Goal: Transaction & Acquisition: Obtain resource

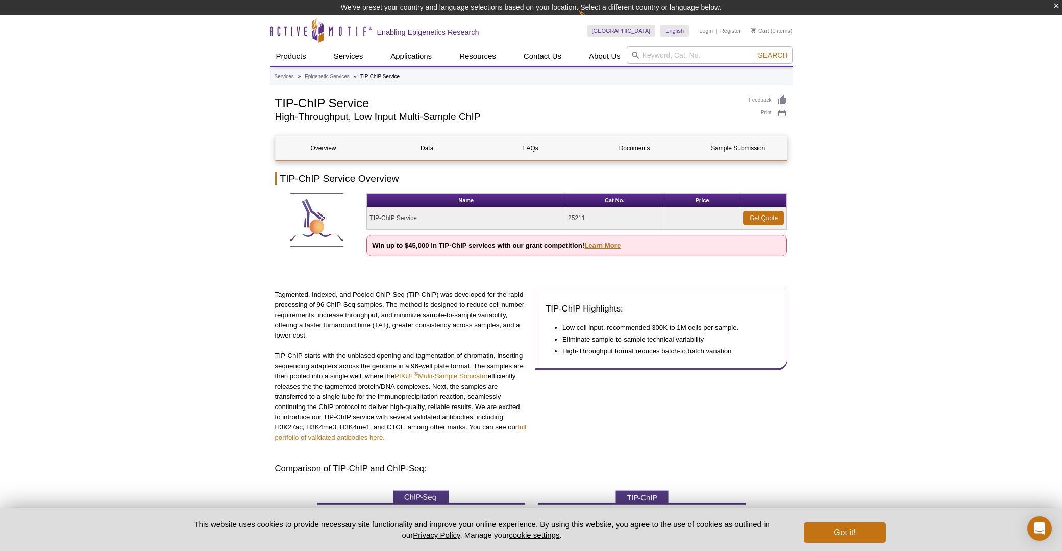
click at [608, 243] on link "Learn More" at bounding box center [602, 245] width 36 height 8
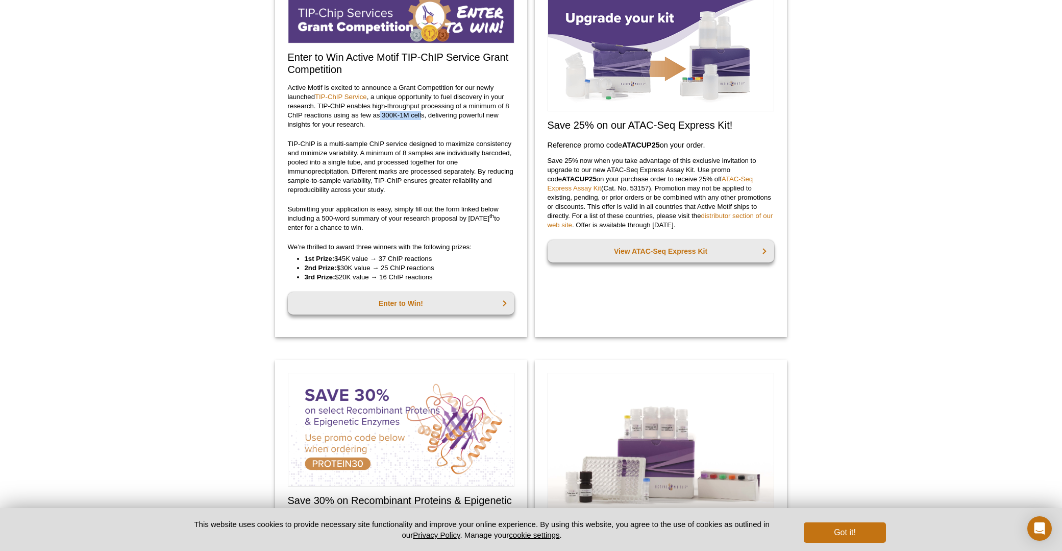
drag, startPoint x: 423, startPoint y: 114, endPoint x: 380, endPoint y: 113, distance: 42.9
click at [380, 113] on p "Active Motif is excited to announce a Grant Competition for our newly launched …" at bounding box center [401, 106] width 227 height 46
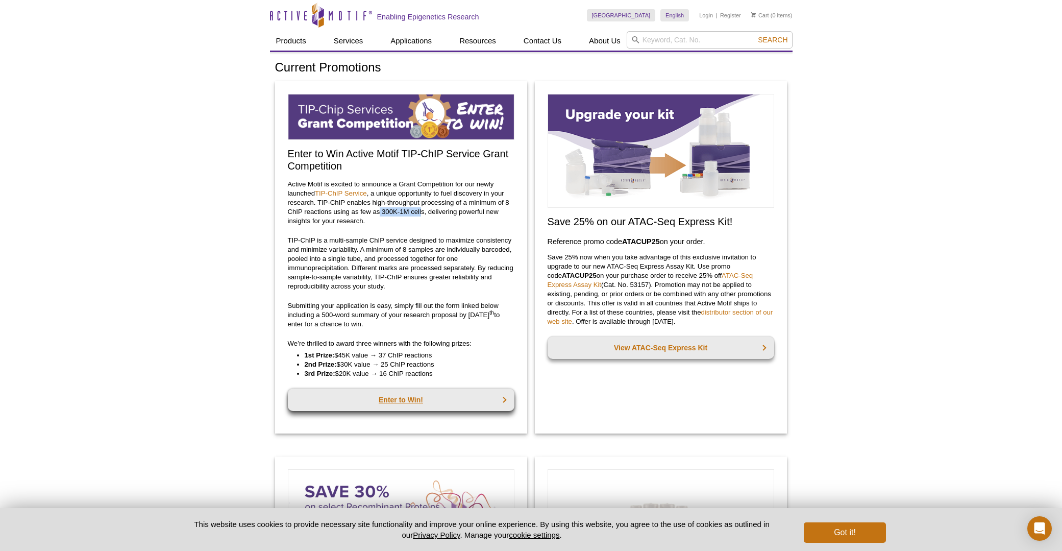
click at [434, 399] on link "Enter to Win!" at bounding box center [401, 399] width 227 height 22
click at [432, 395] on link "Enter to Win!" at bounding box center [401, 399] width 227 height 22
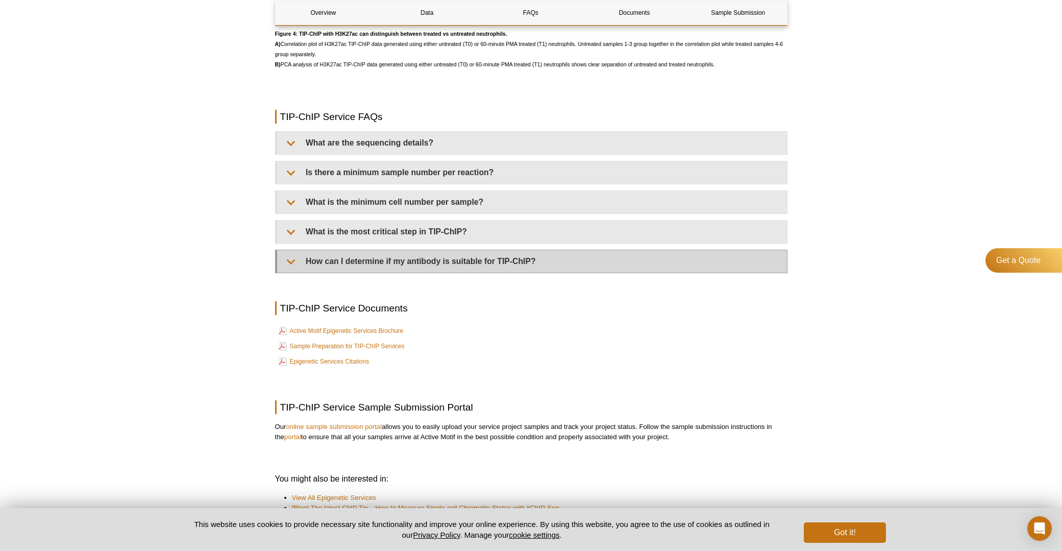
scroll to position [2363, 0]
click at [339, 262] on summary "How can I determine if my antibody is suitable for TIP-ChIP?" at bounding box center [532, 260] width 510 height 22
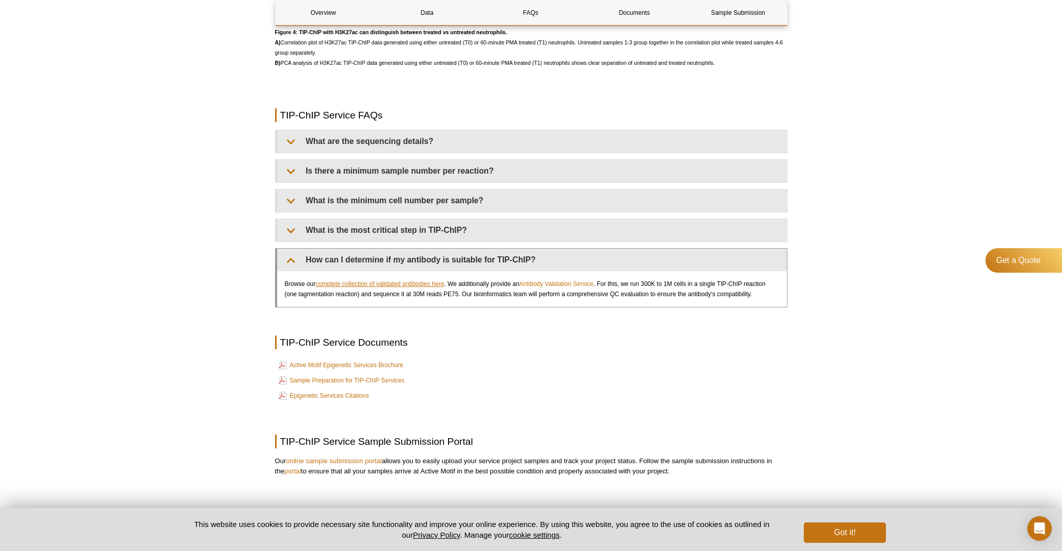
click at [385, 285] on link "complete collection of validated antibodies here" at bounding box center [379, 284] width 129 height 10
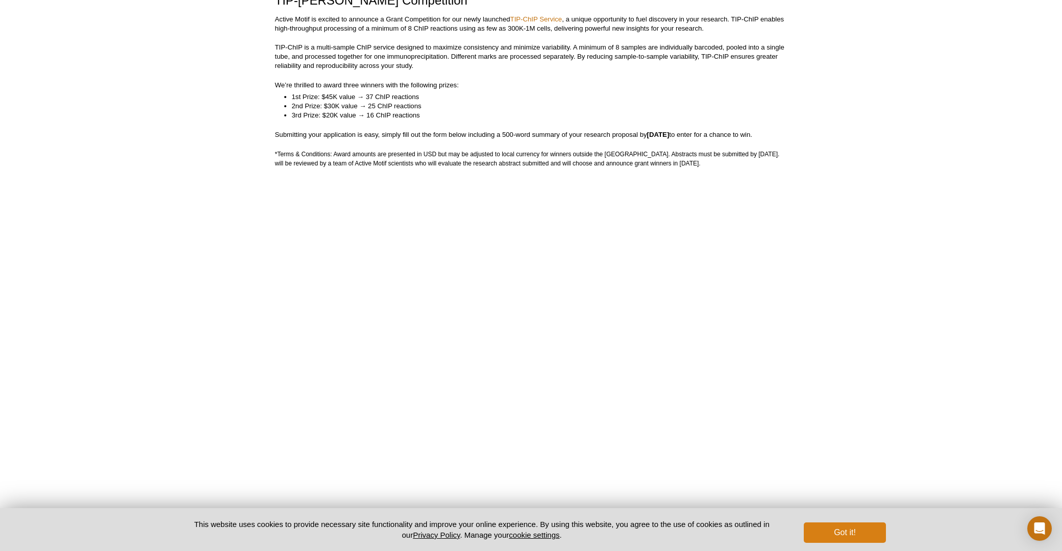
scroll to position [185, 0]
click at [847, 526] on button "Got it!" at bounding box center [845, 532] width 82 height 20
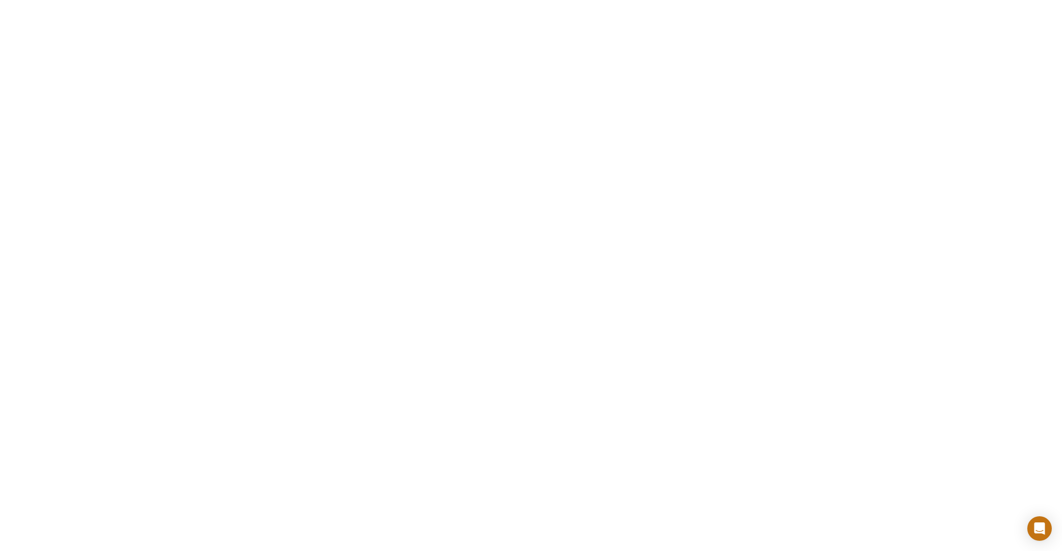
scroll to position [1295, 0]
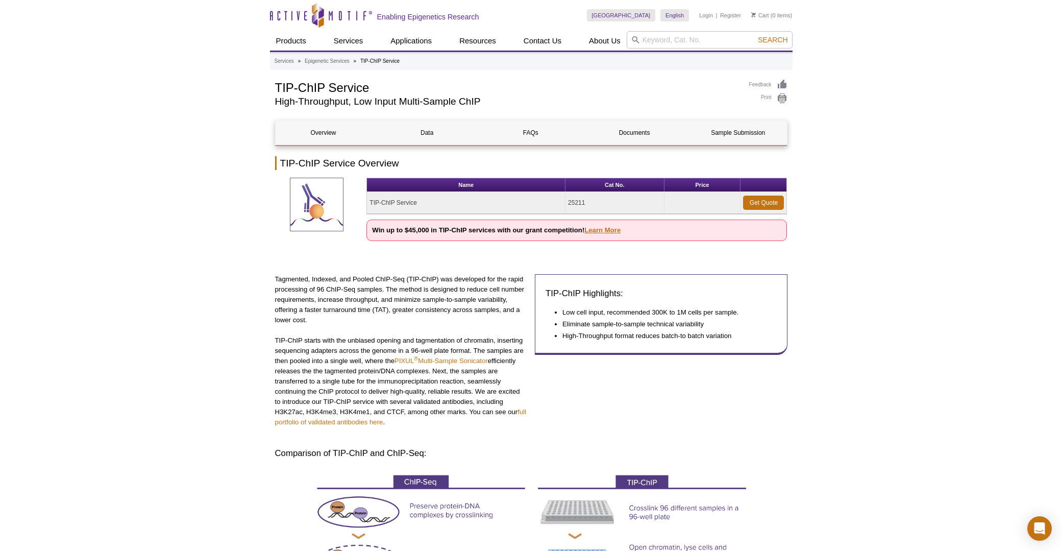
click at [613, 230] on link "Learn More" at bounding box center [602, 230] width 36 height 8
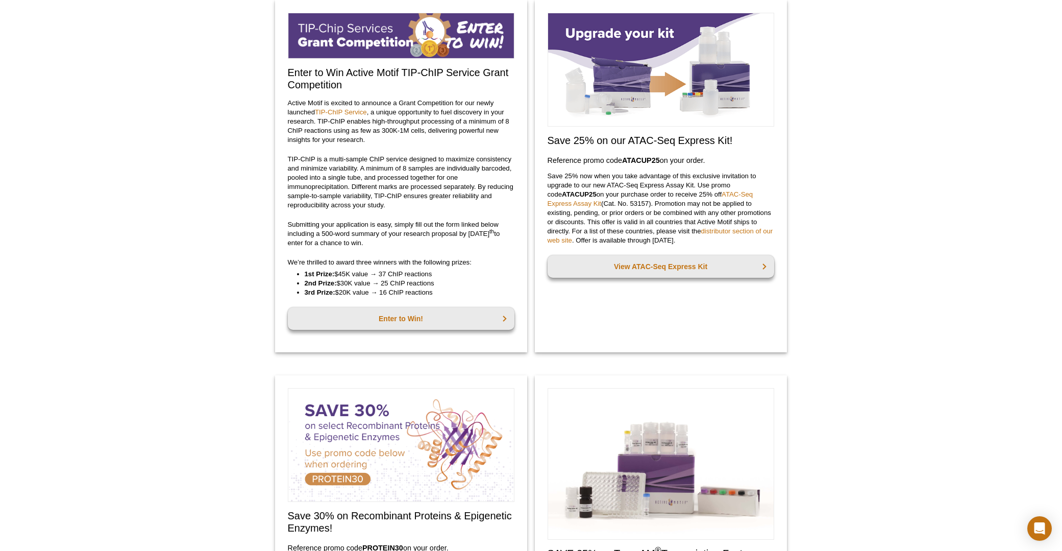
scroll to position [81, 0]
